Goal: Check status: Check status

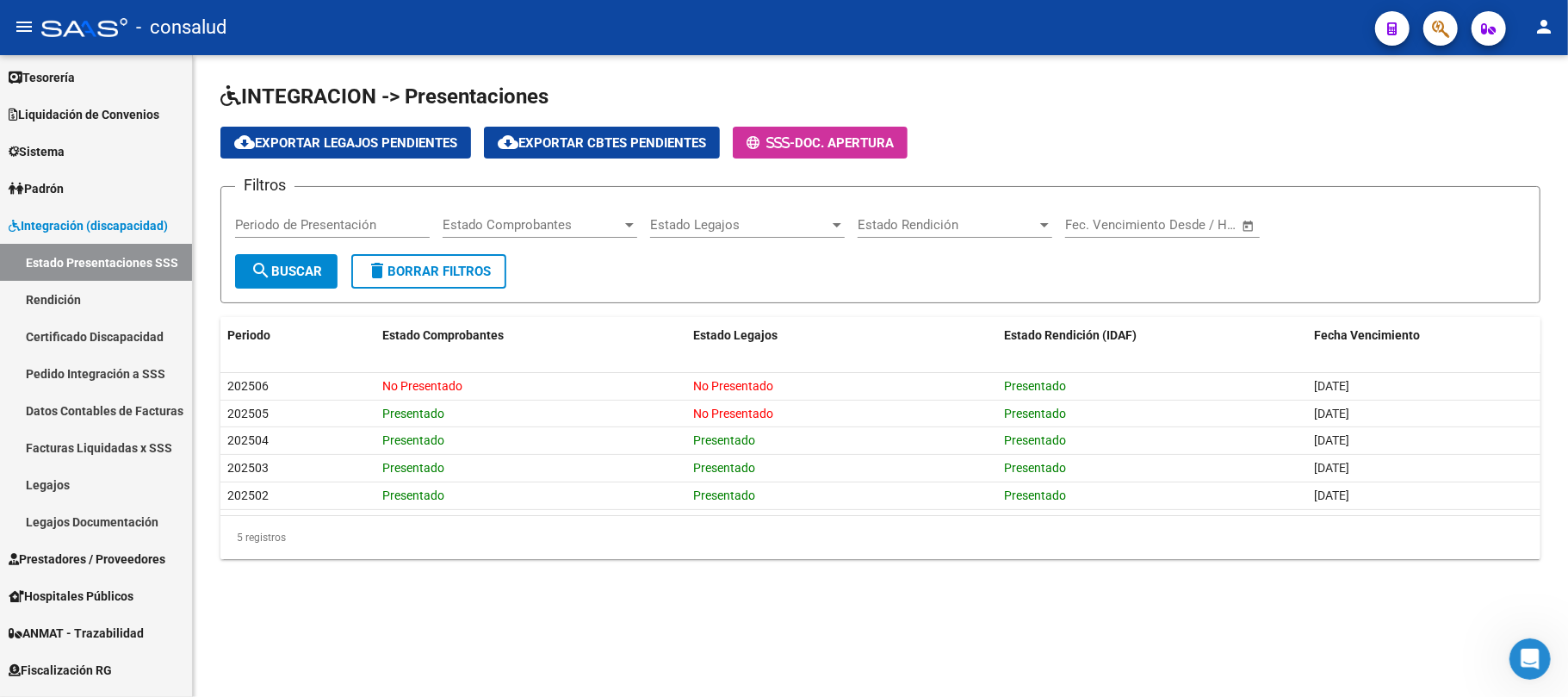
scroll to position [2, 0]
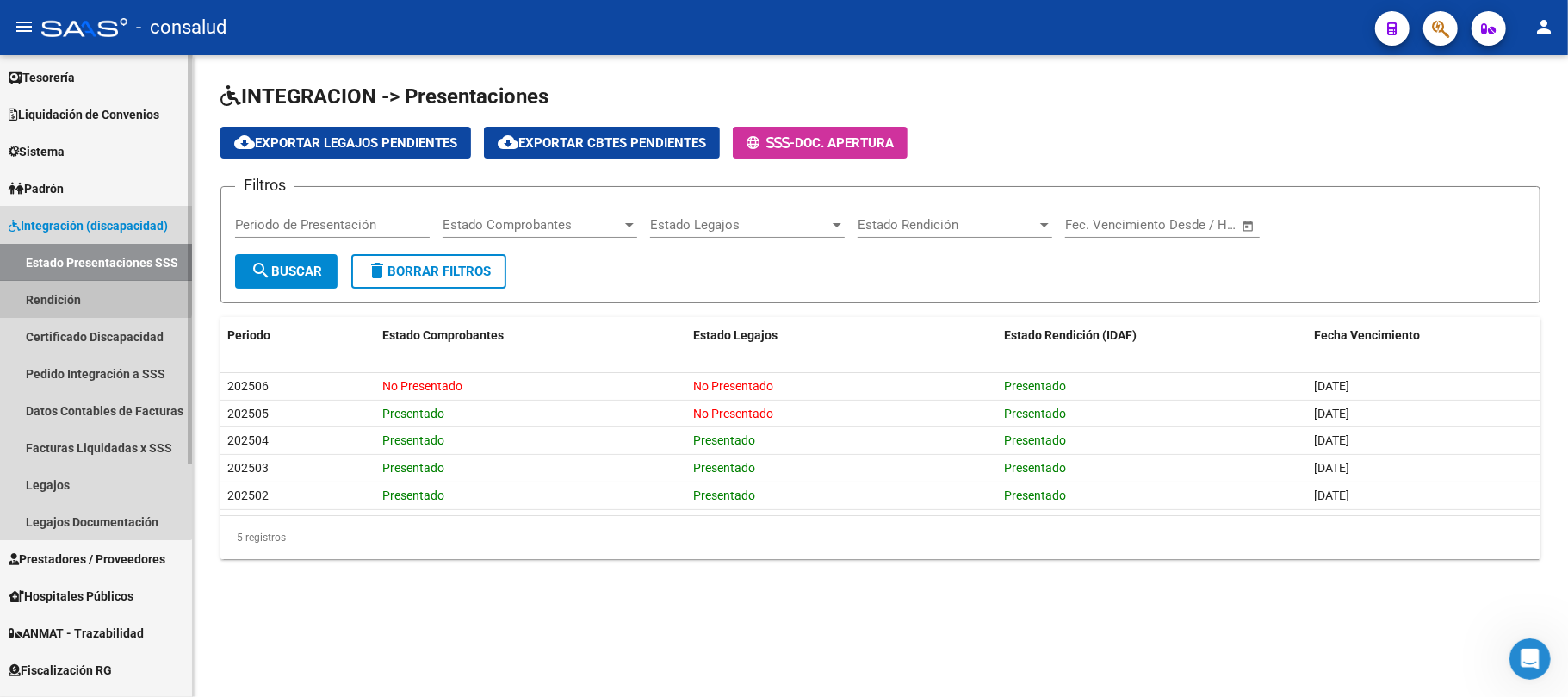
click at [72, 290] on link "Rendición" at bounding box center [96, 299] width 192 height 37
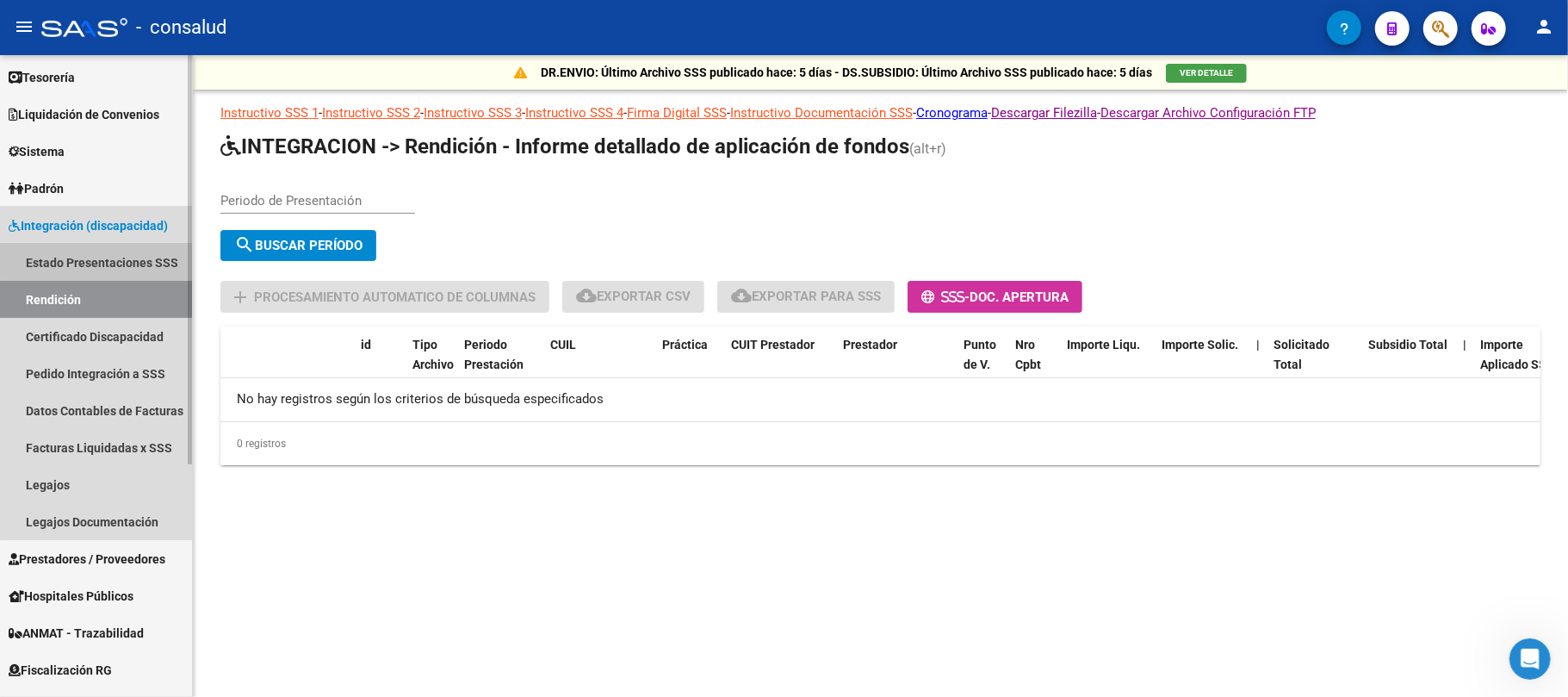
click at [98, 258] on link "Estado Presentaciones SSS" at bounding box center [96, 262] width 192 height 37
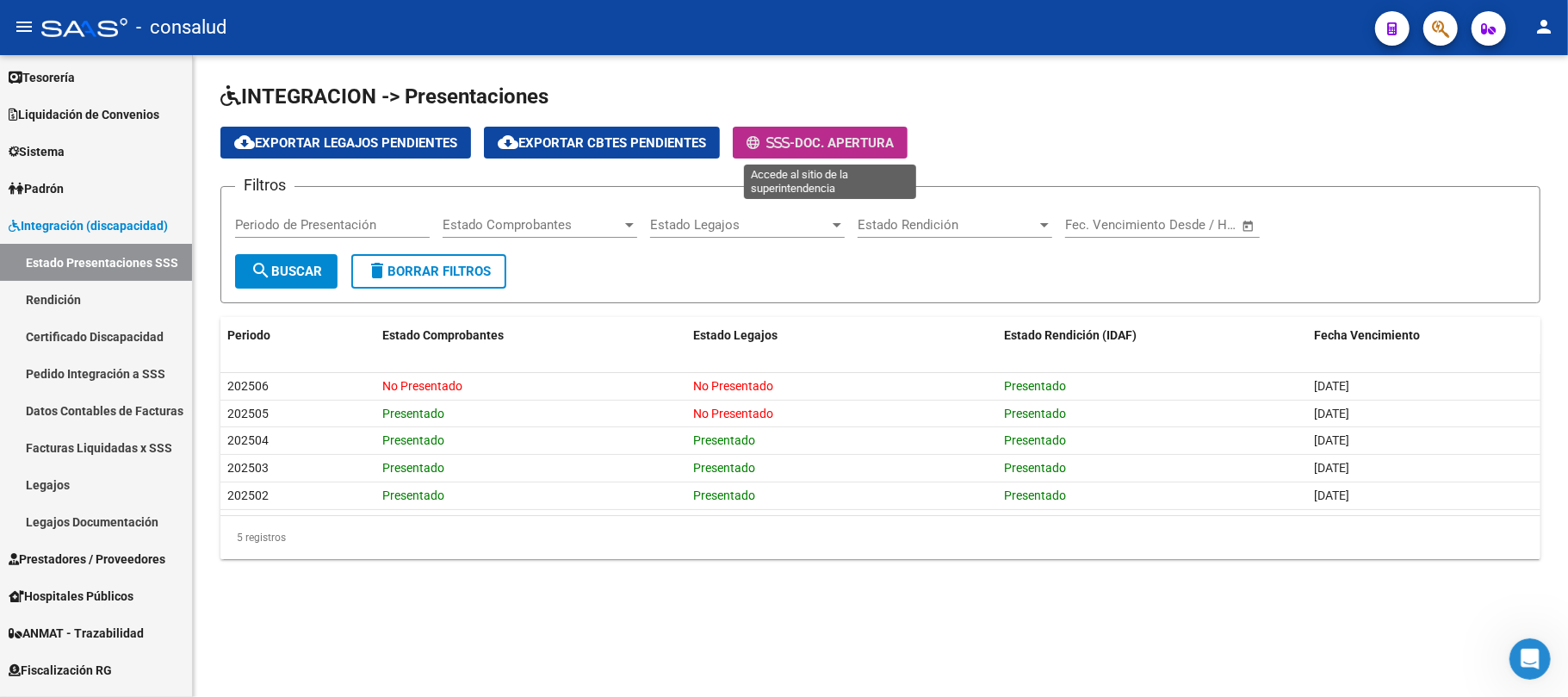
click at [846, 139] on span "Doc. Apertura" at bounding box center [845, 143] width 99 height 15
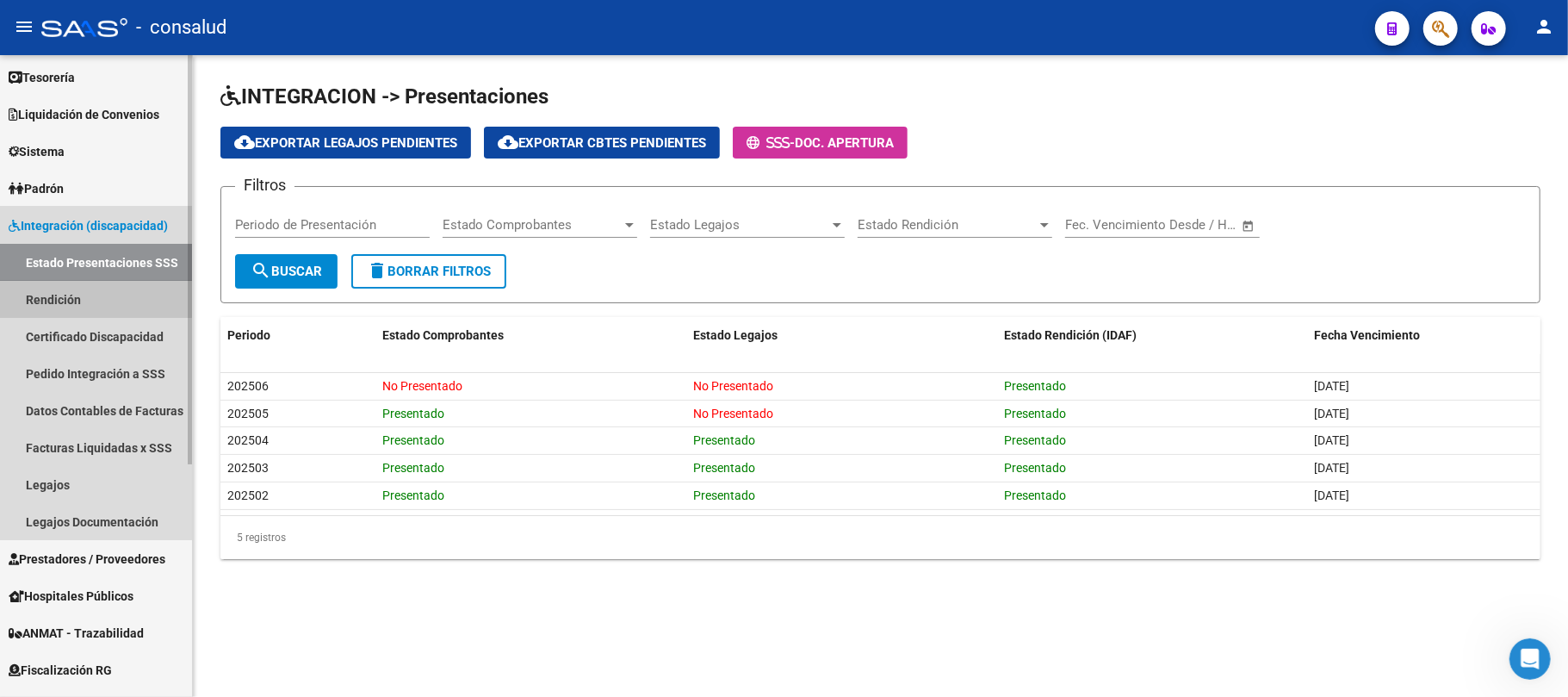
click at [60, 296] on link "Rendición" at bounding box center [96, 299] width 192 height 37
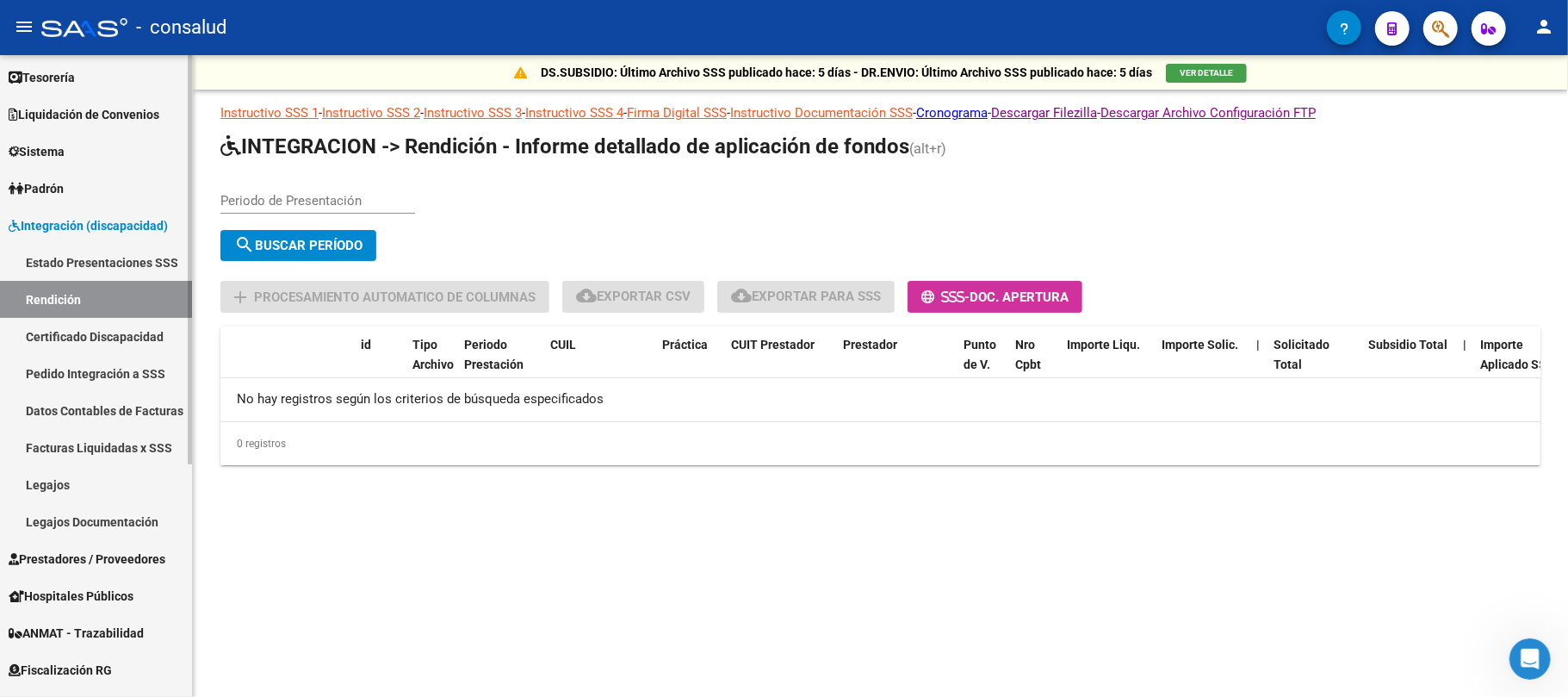
click at [80, 267] on link "Estado Presentaciones SSS" at bounding box center [96, 262] width 192 height 37
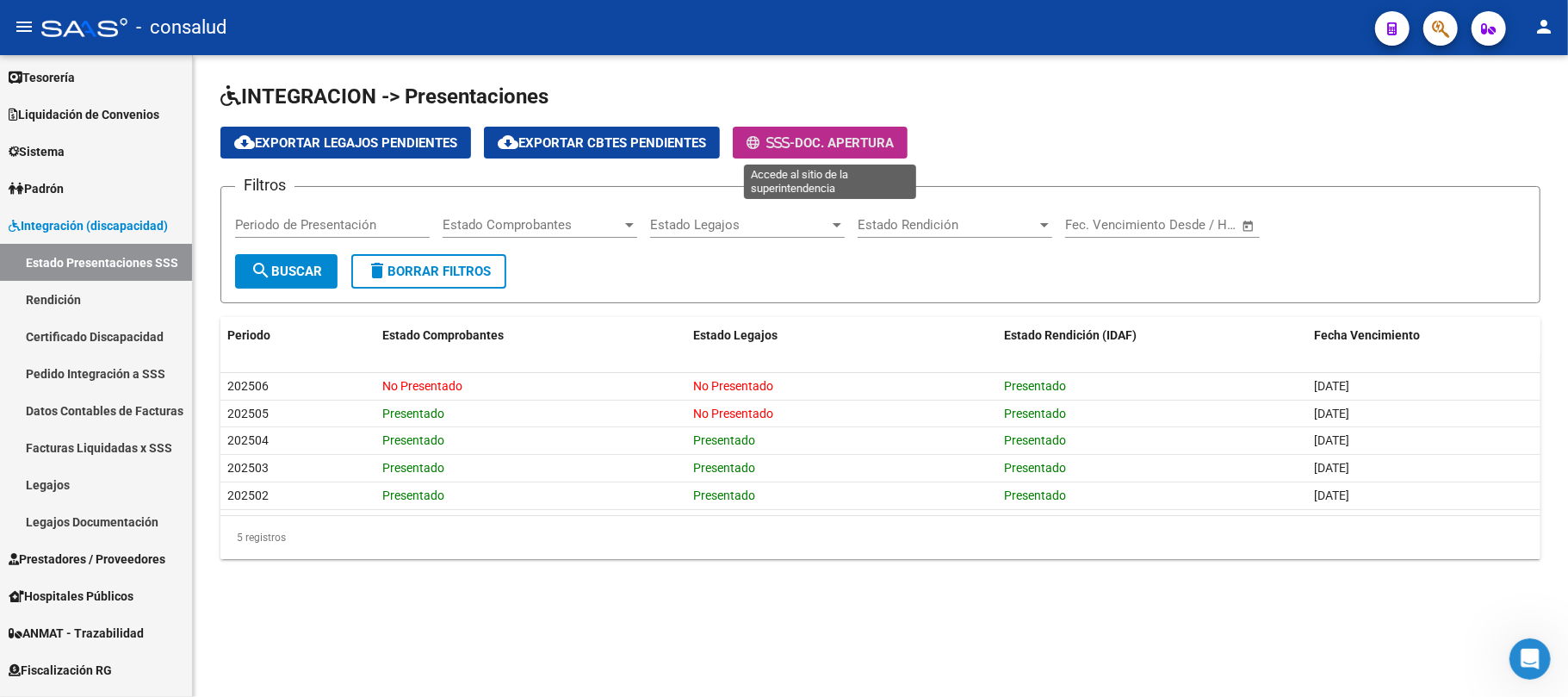
click at [825, 142] on span "Doc. Apertura" at bounding box center [845, 143] width 99 height 15
click at [832, 142] on span "Doc. Apertura" at bounding box center [845, 143] width 99 height 15
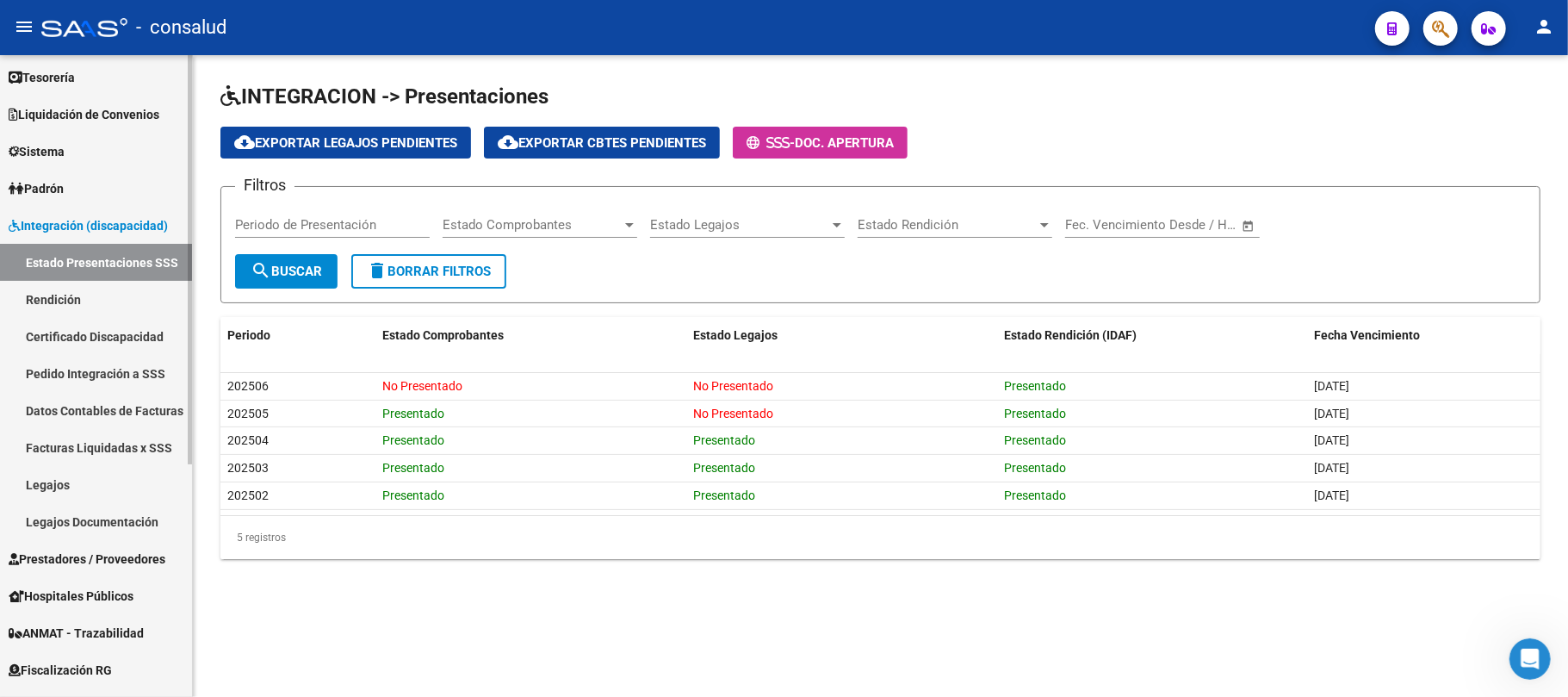
click at [80, 262] on link "Estado Presentaciones SSS" at bounding box center [96, 262] width 192 height 37
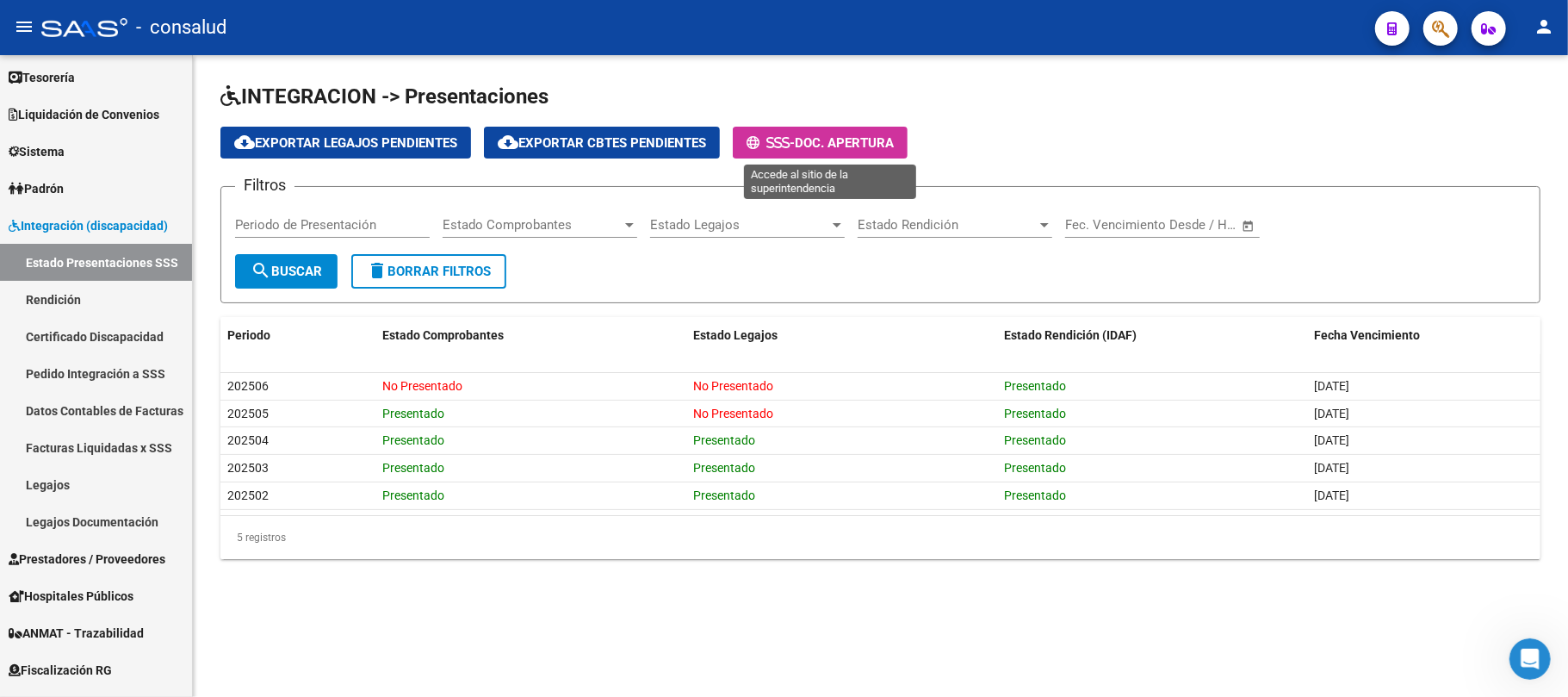
click at [841, 141] on span "Doc. Apertura" at bounding box center [845, 143] width 99 height 15
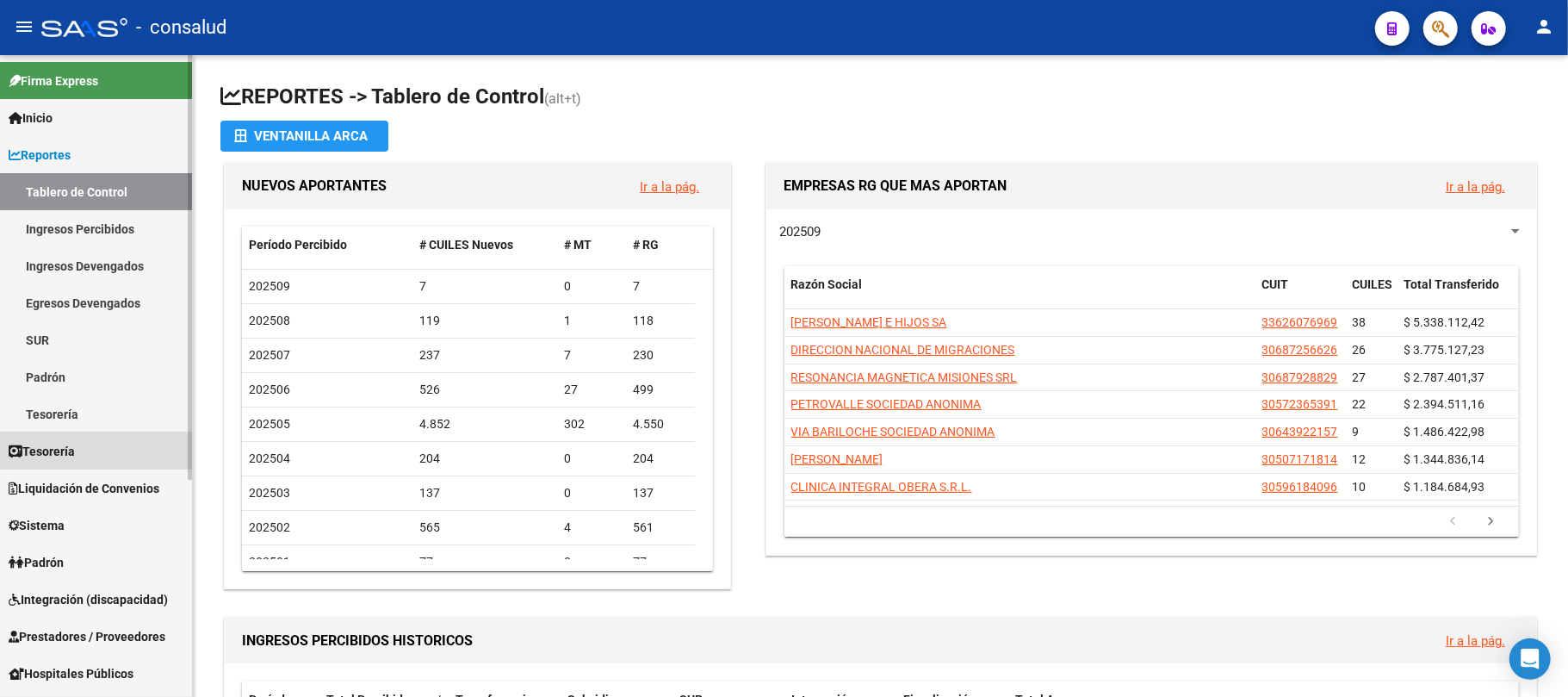
click at [70, 455] on span "Tesorería" at bounding box center [42, 451] width 66 height 19
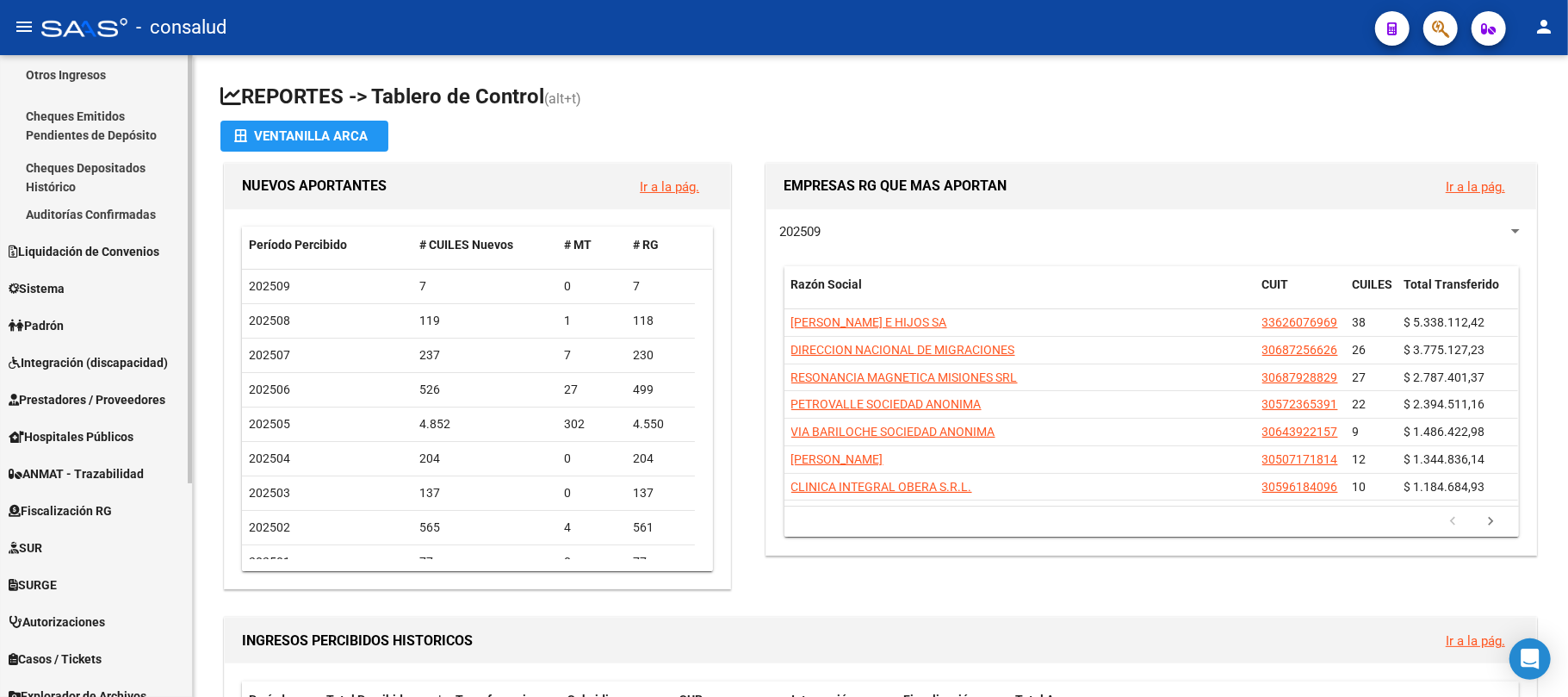
scroll to position [229, 0]
click at [74, 355] on span "Integración (discapacidad)" at bounding box center [88, 361] width 159 height 19
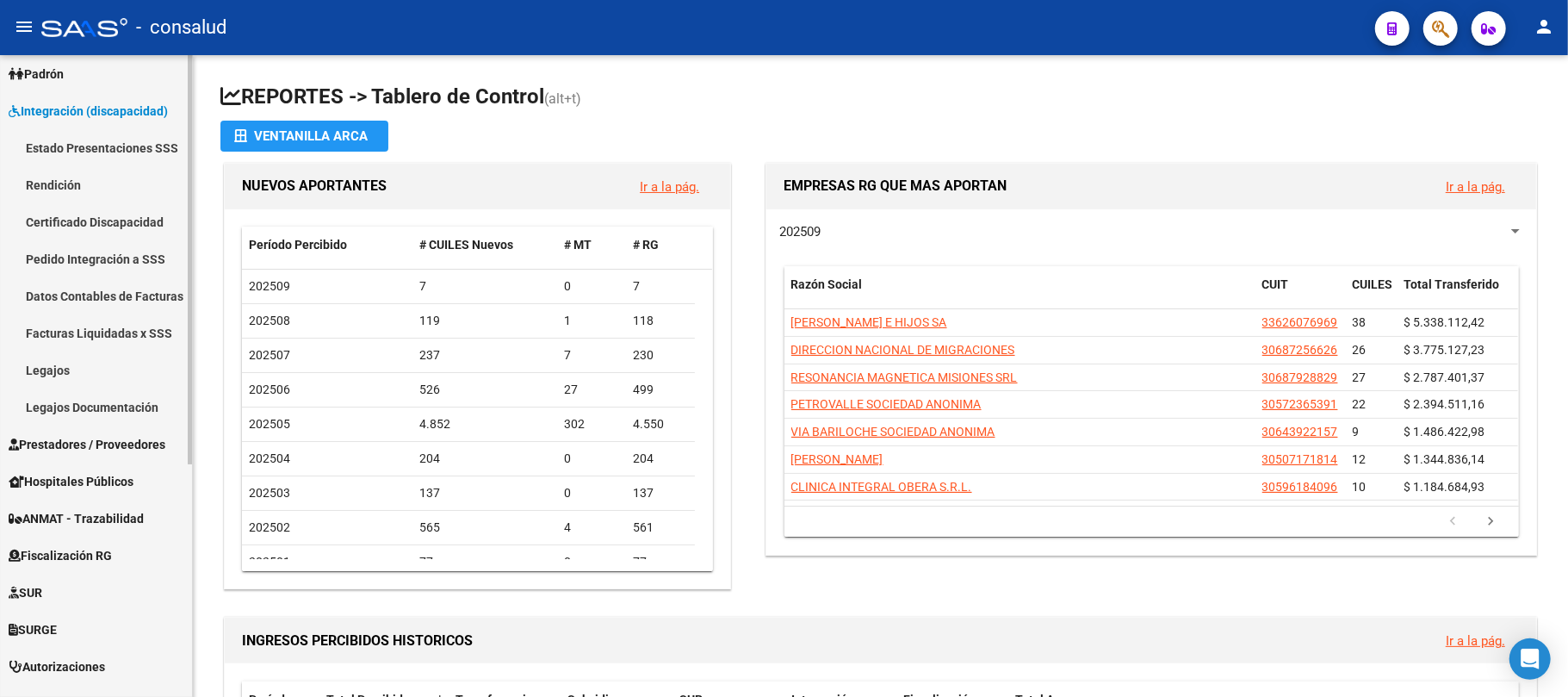
click at [83, 140] on link "Estado Presentaciones SSS" at bounding box center [96, 147] width 192 height 37
